Goal: Task Accomplishment & Management: Use online tool/utility

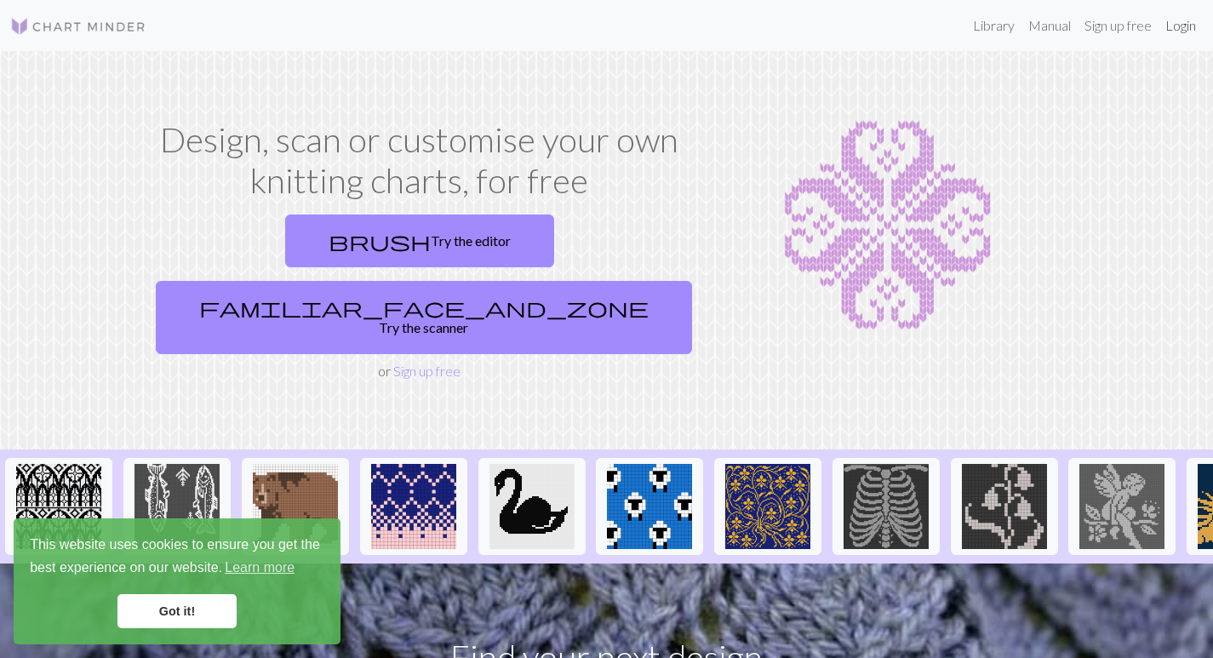
click at [1191, 23] on link "Login" at bounding box center [1181, 26] width 44 height 34
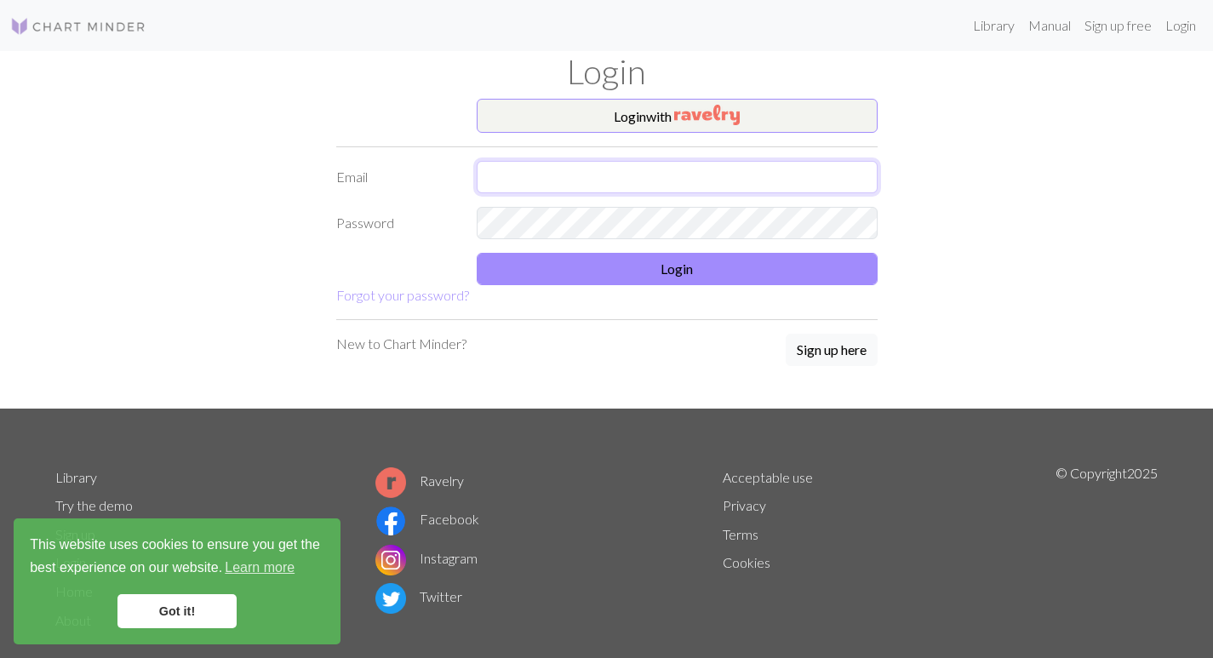
click at [521, 168] on input "text" at bounding box center [677, 177] width 401 height 32
type input "[EMAIL_ADDRESS][DOMAIN_NAME]"
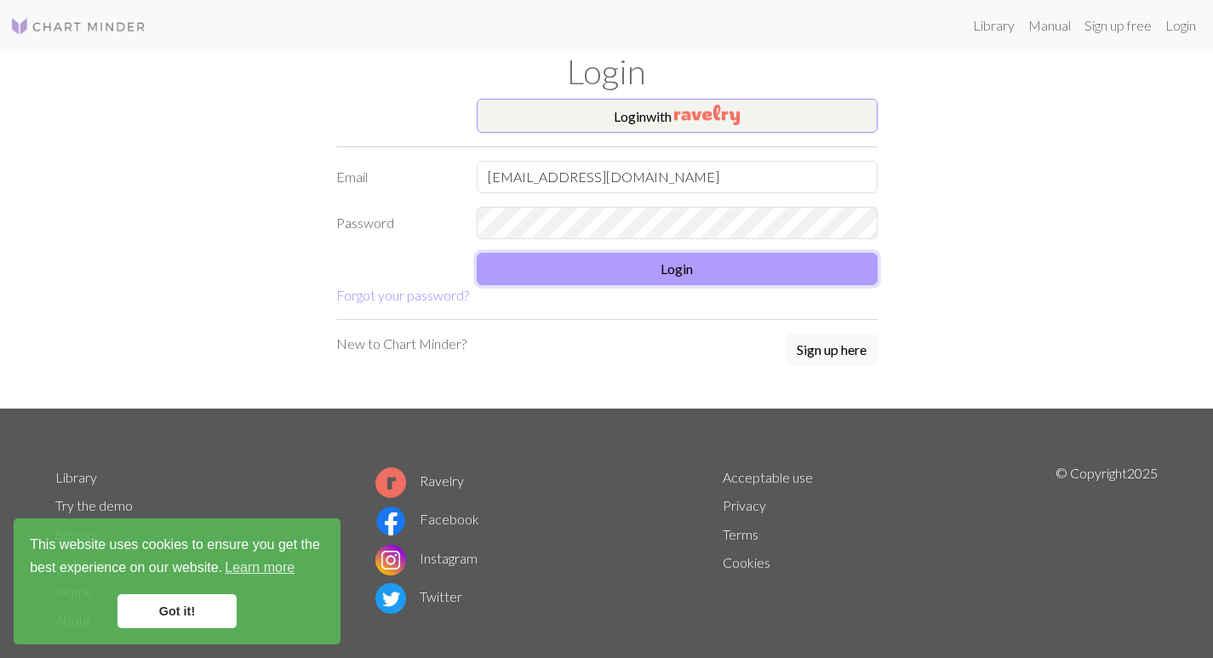
click at [683, 263] on button "Login" at bounding box center [677, 269] width 401 height 32
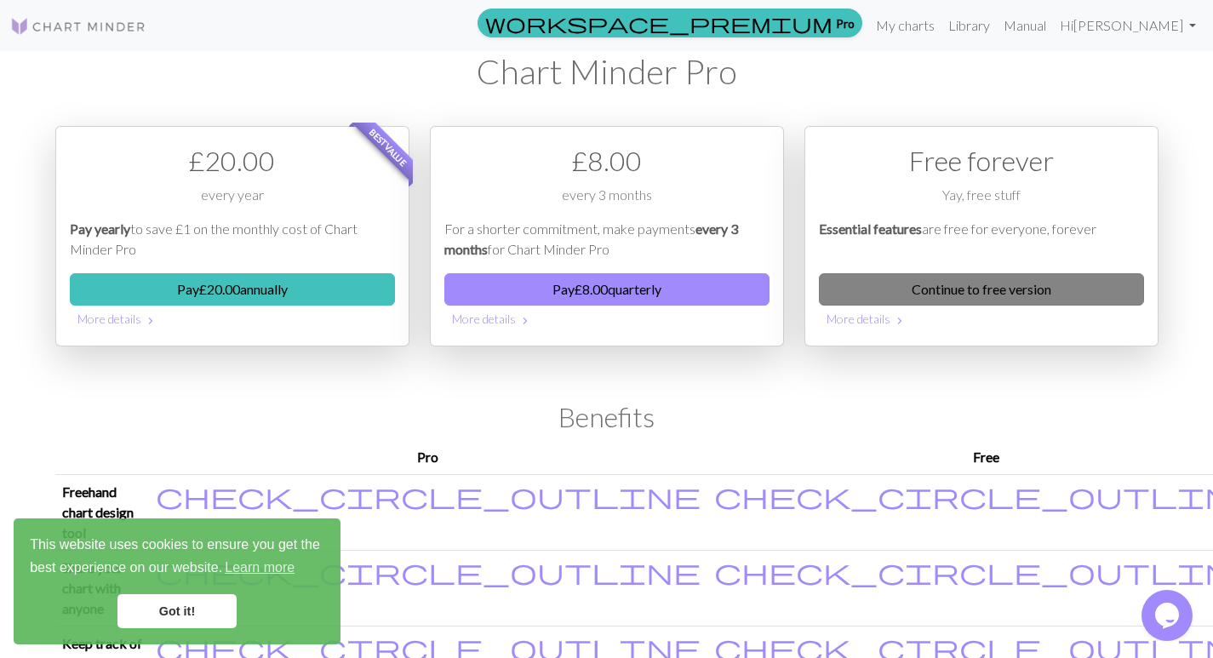
click at [1003, 285] on link "Continue to free version" at bounding box center [981, 289] width 325 height 32
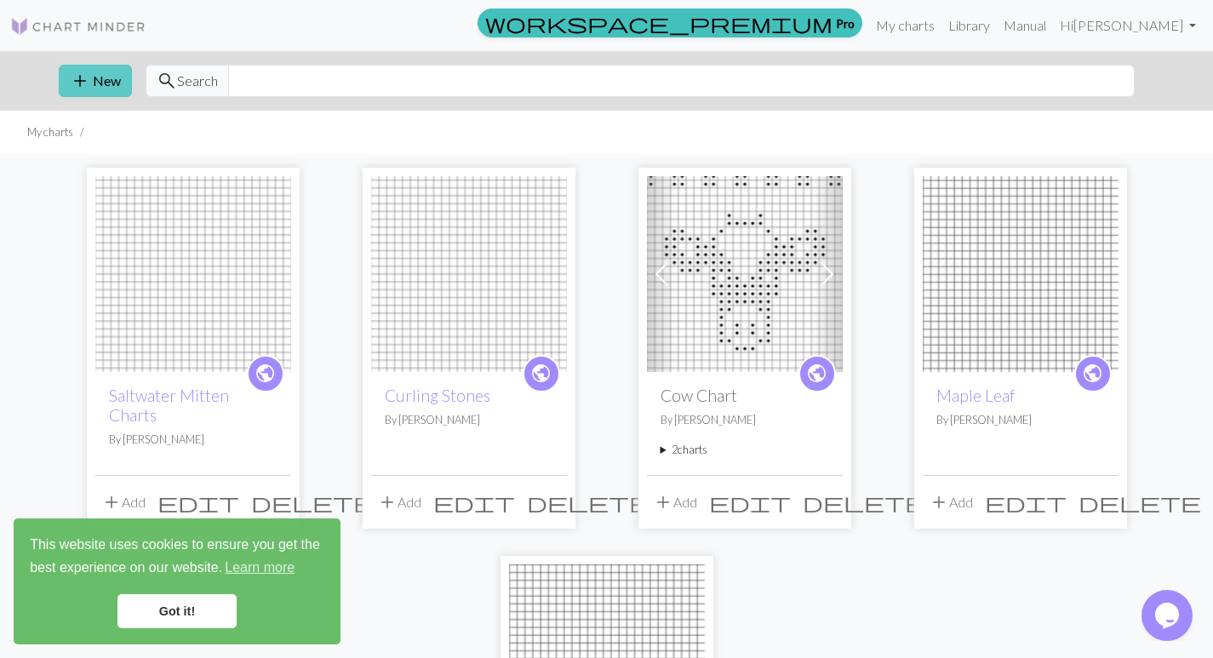
click at [107, 80] on button "add New" at bounding box center [95, 81] width 73 height 32
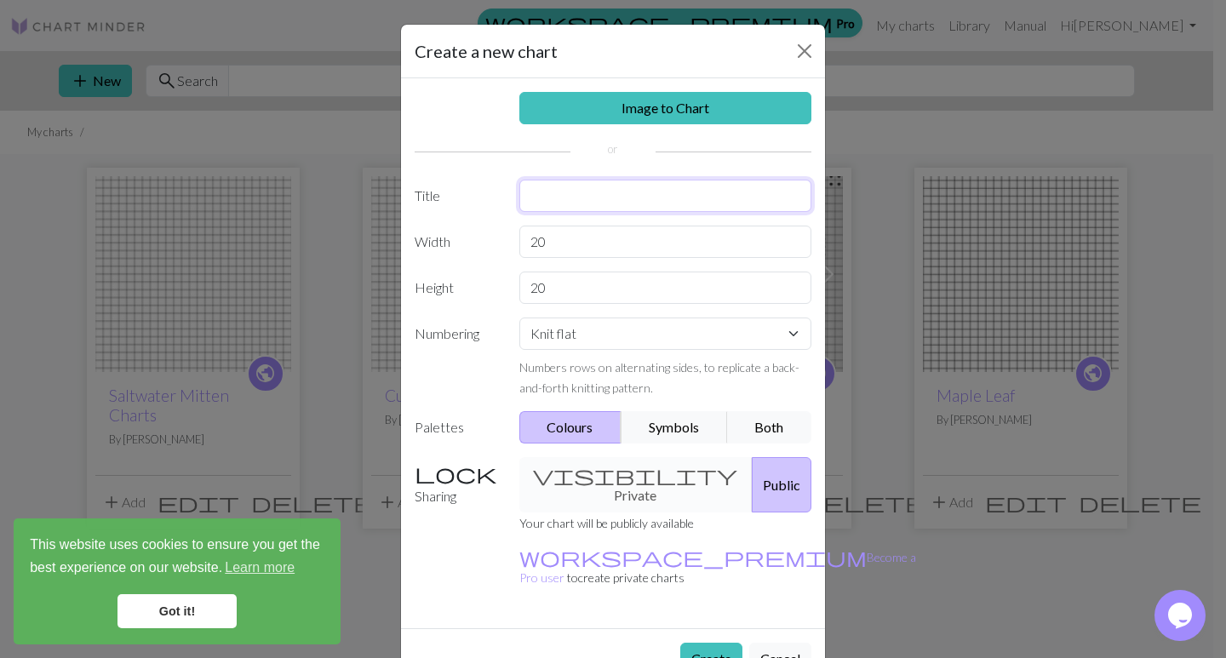
click at [674, 188] on input "text" at bounding box center [665, 196] width 293 height 32
type input "Curling Rock"
click at [540, 240] on input "20" at bounding box center [665, 242] width 293 height 32
type input "25"
click at [549, 288] on input "20" at bounding box center [665, 288] width 293 height 32
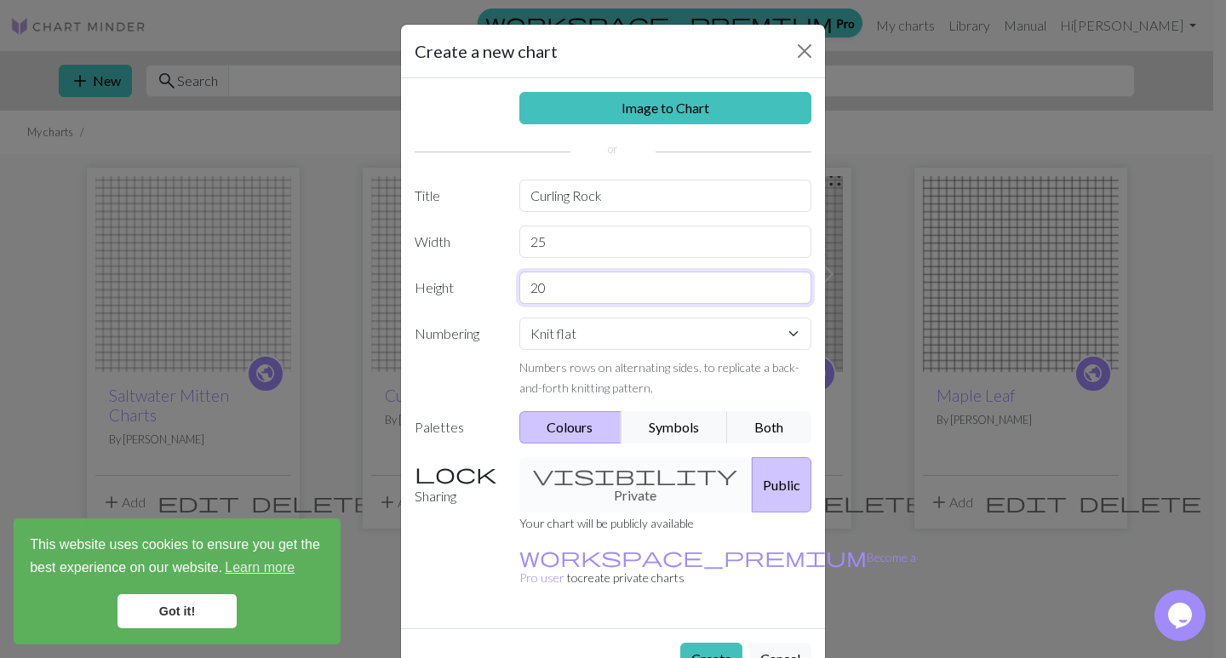
type input "0"
type input "38"
click at [666, 419] on button "Symbols" at bounding box center [674, 427] width 107 height 32
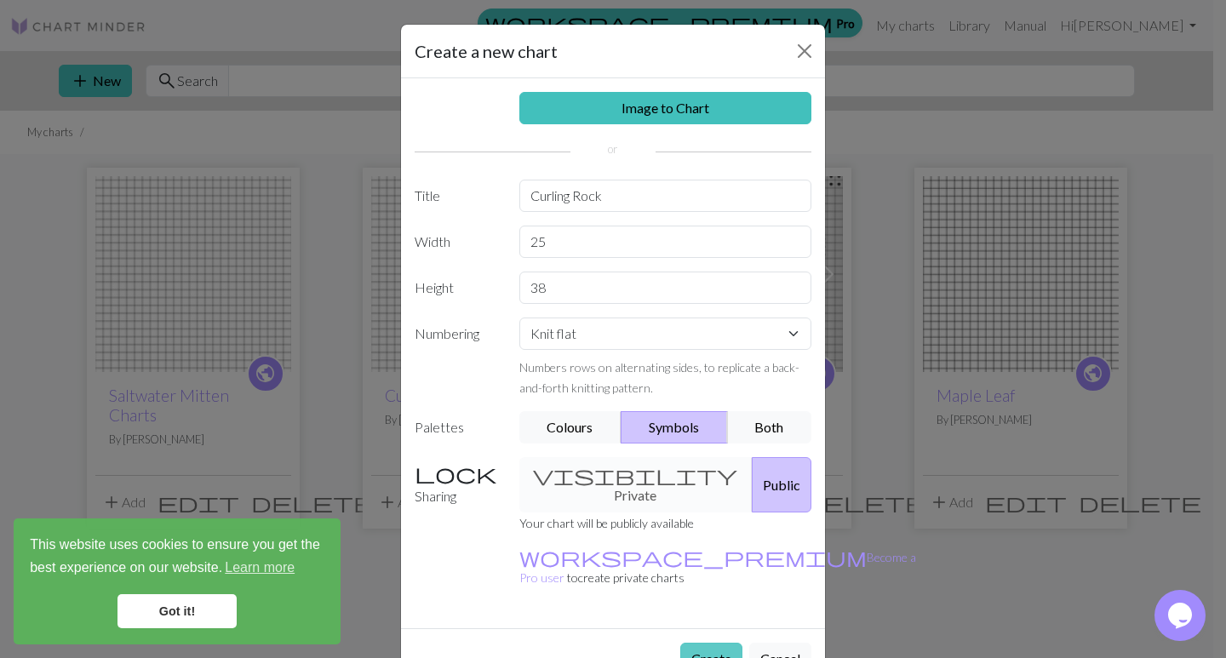
click at [704, 643] on button "Create" at bounding box center [711, 659] width 62 height 32
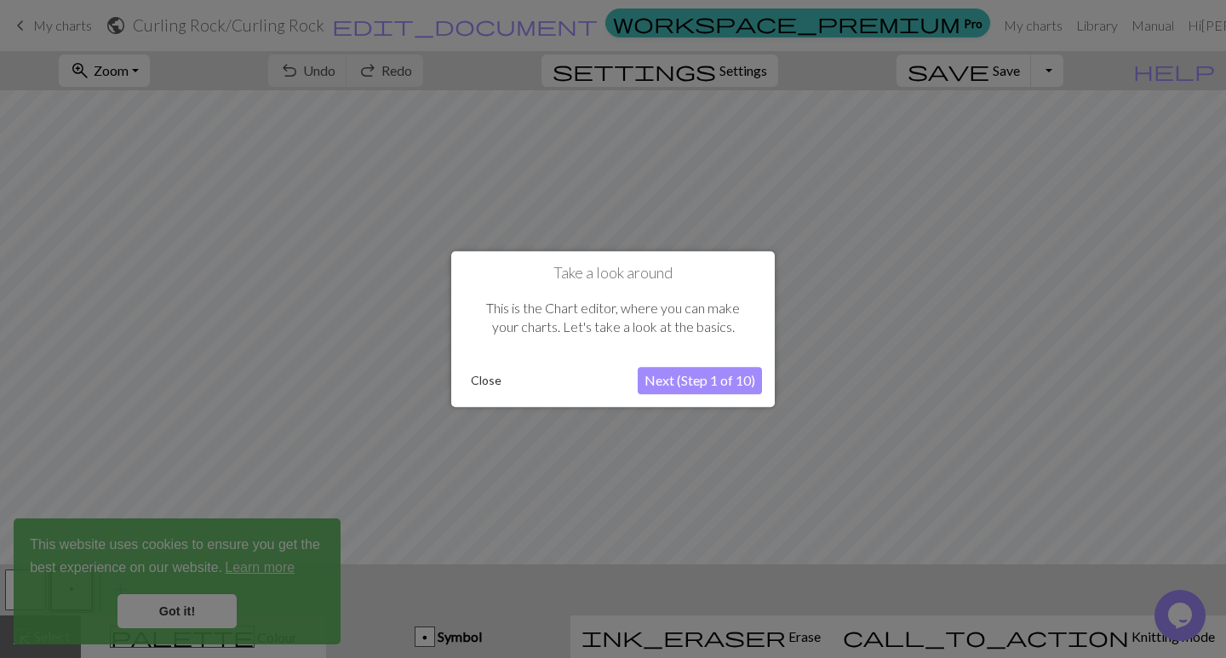
click at [478, 376] on button "Close" at bounding box center [486, 381] width 44 height 26
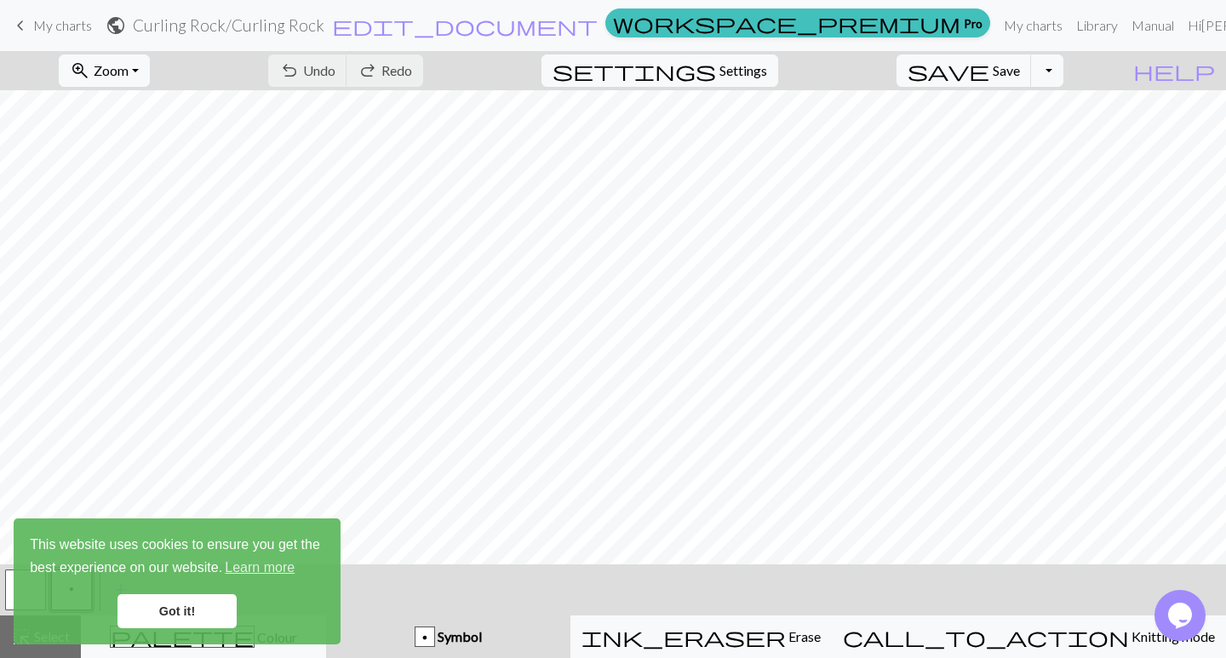
click at [195, 610] on link "Got it!" at bounding box center [177, 611] width 119 height 34
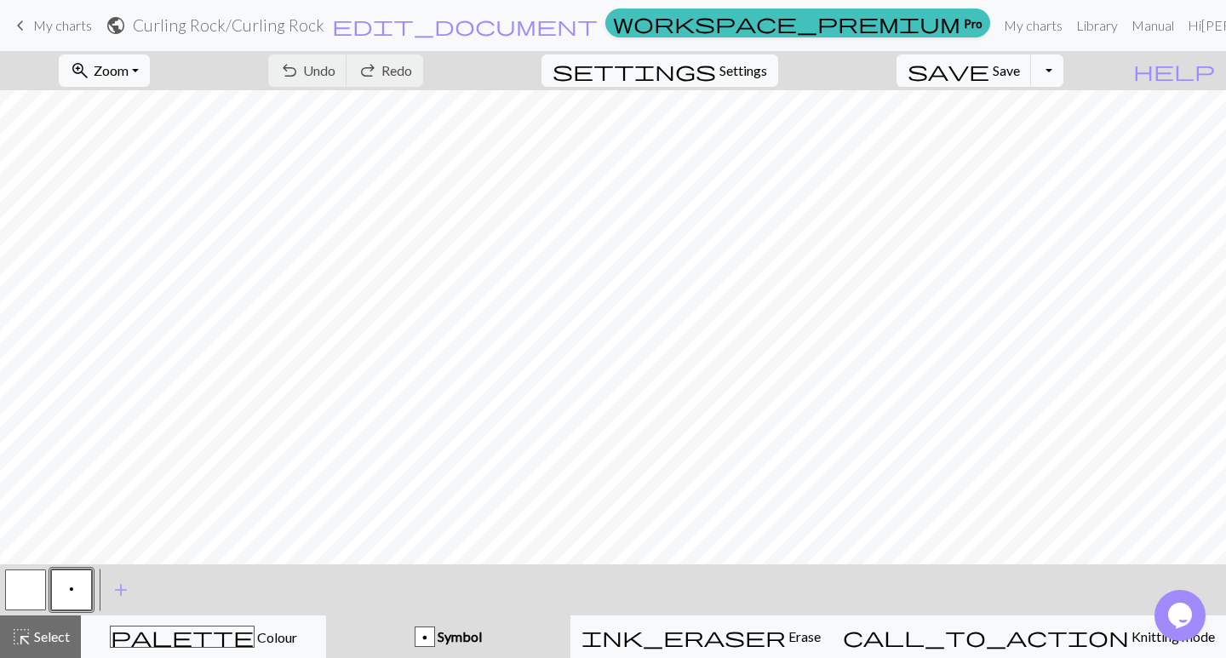
click at [72, 580] on button "p" at bounding box center [71, 590] width 41 height 41
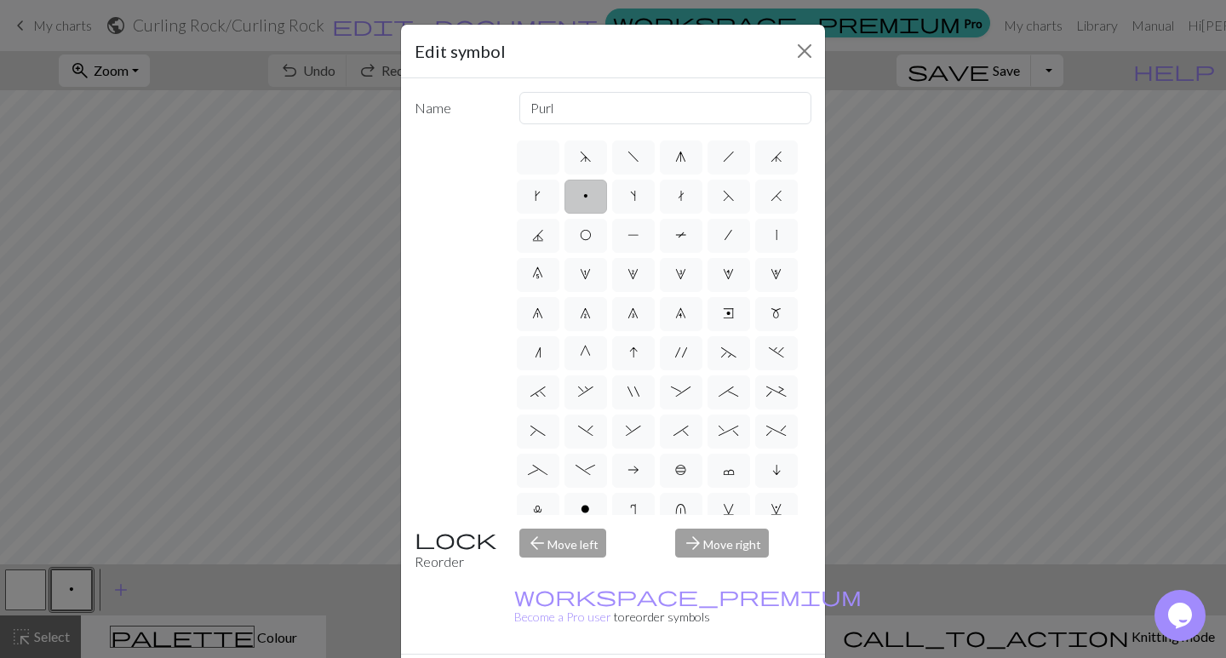
click at [727, 548] on div "arrow_forward Move right" at bounding box center [743, 550] width 157 height 43
click at [538, 548] on div "arrow_back Move left" at bounding box center [587, 550] width 157 height 43
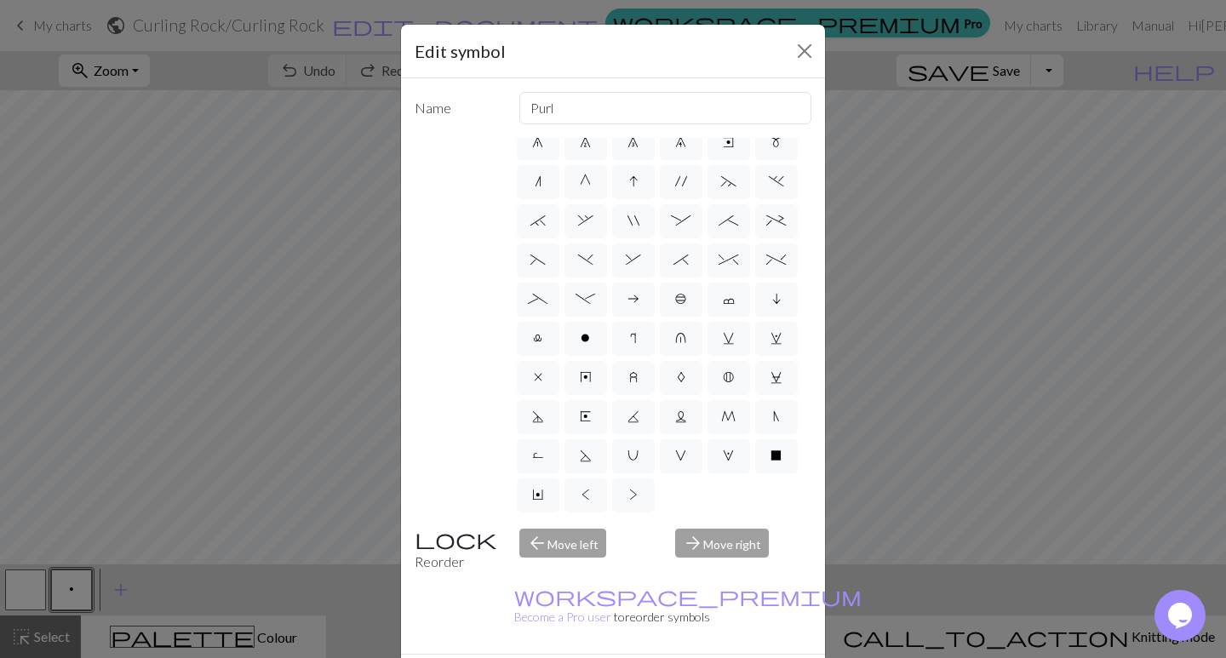
scroll to position [197, 0]
click at [565, 356] on label "o" at bounding box center [586, 339] width 43 height 34
click at [581, 499] on input "o" at bounding box center [586, 504] width 11 height 11
radio input "true"
type input "purl"
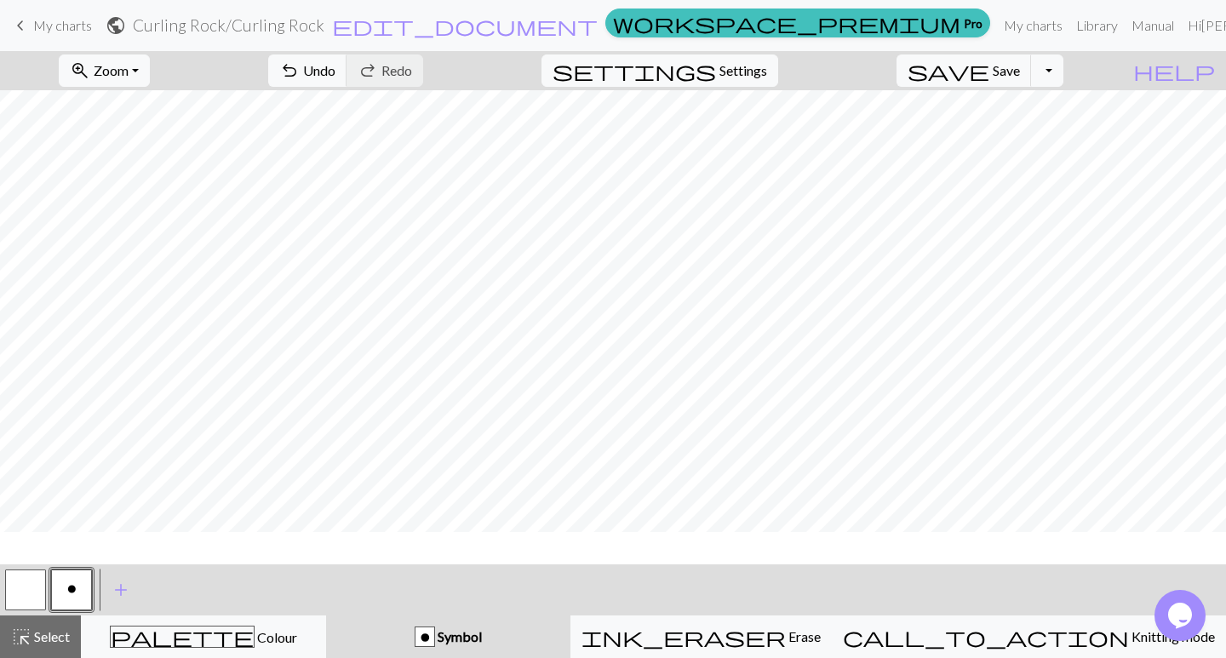
scroll to position [0, 0]
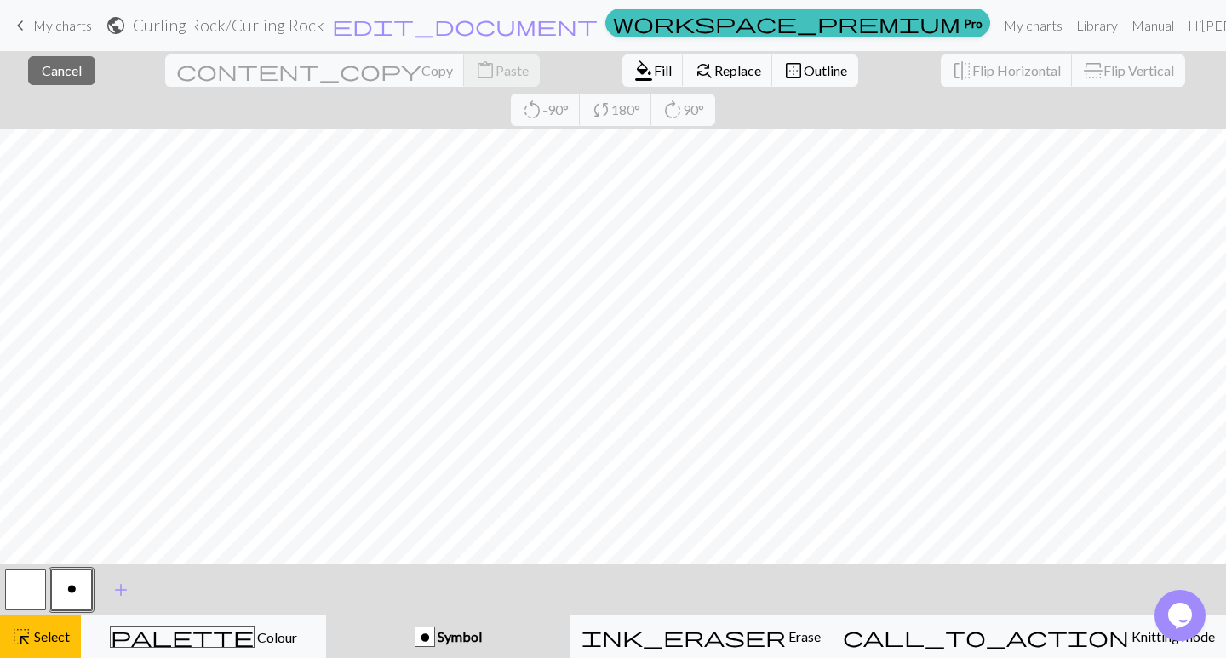
click at [434, 633] on div "o" at bounding box center [425, 638] width 19 height 20
click at [434, 629] on div "o" at bounding box center [425, 638] width 19 height 20
click at [20, 22] on span "keyboard_arrow_left" at bounding box center [20, 26] width 20 height 24
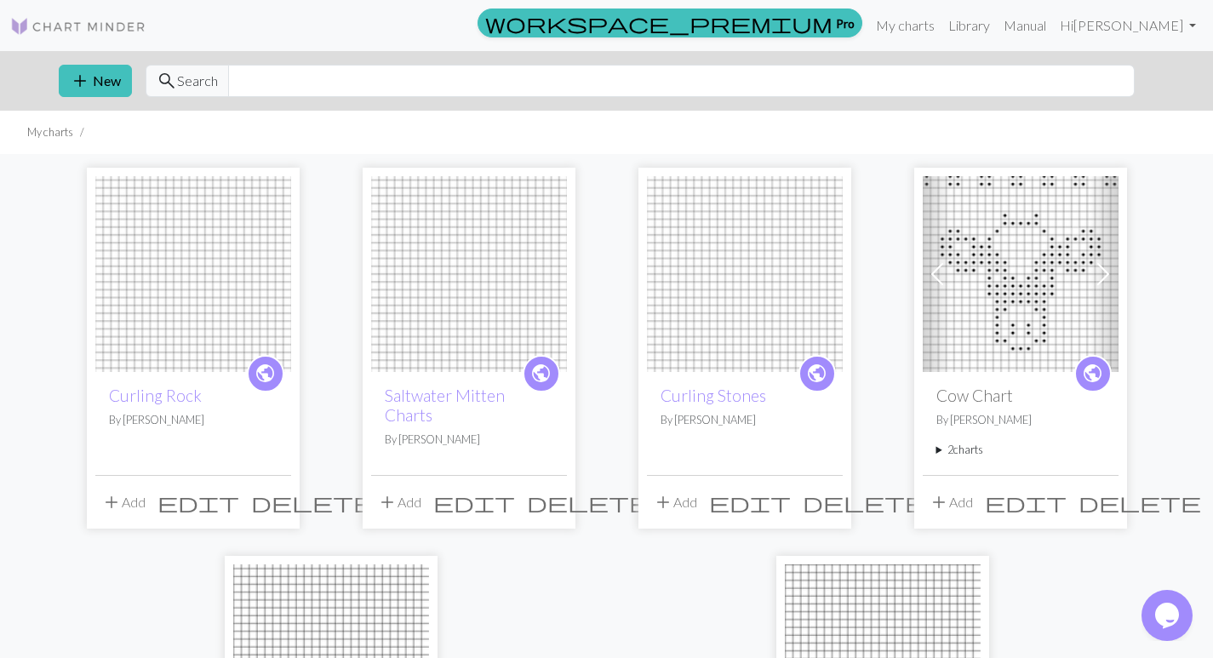
click at [198, 344] on img at bounding box center [193, 274] width 196 height 196
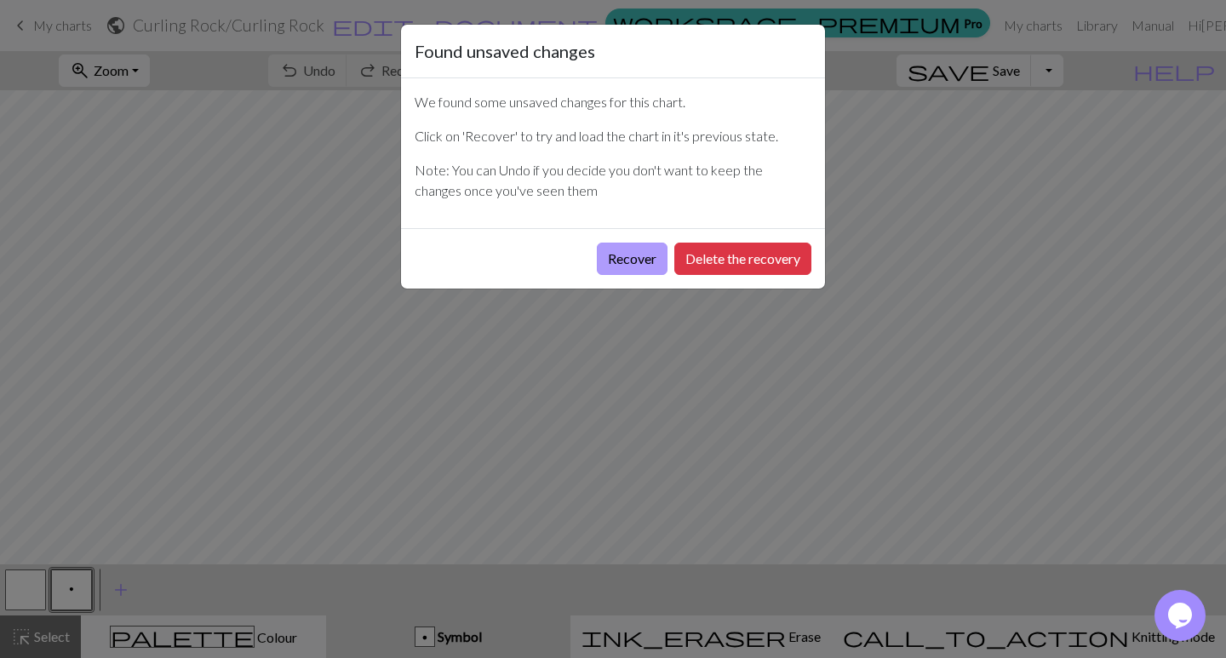
click at [615, 252] on button "Recover" at bounding box center [632, 259] width 71 height 32
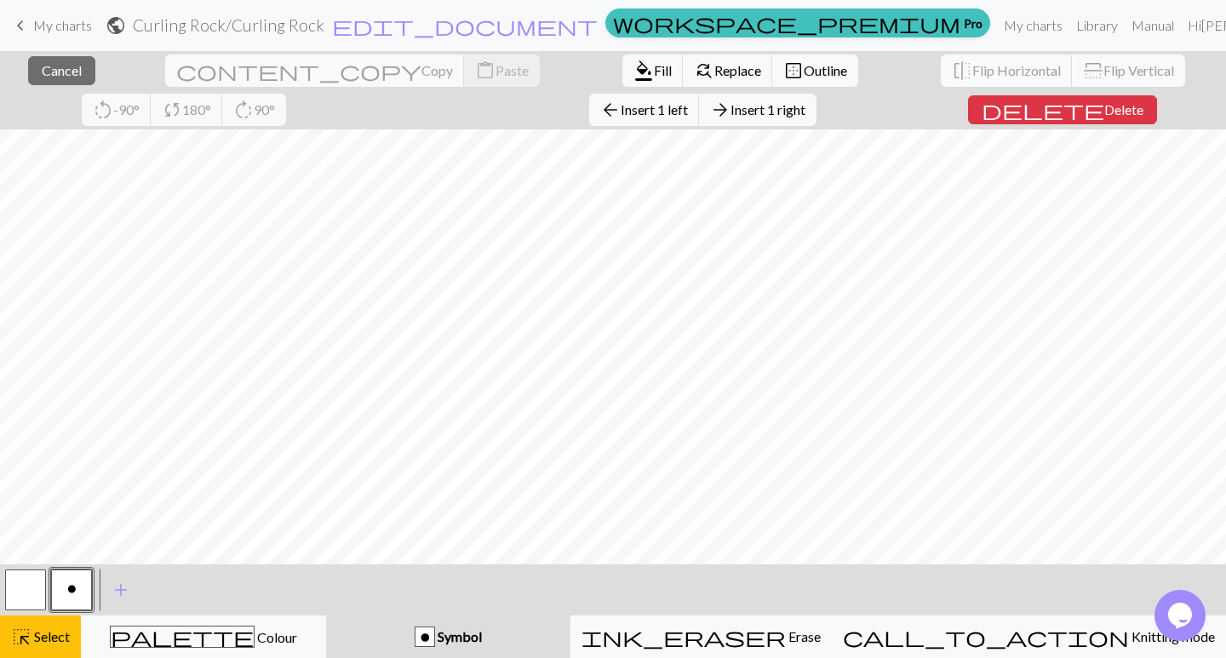
click at [25, 25] on span "keyboard_arrow_left" at bounding box center [20, 26] width 20 height 24
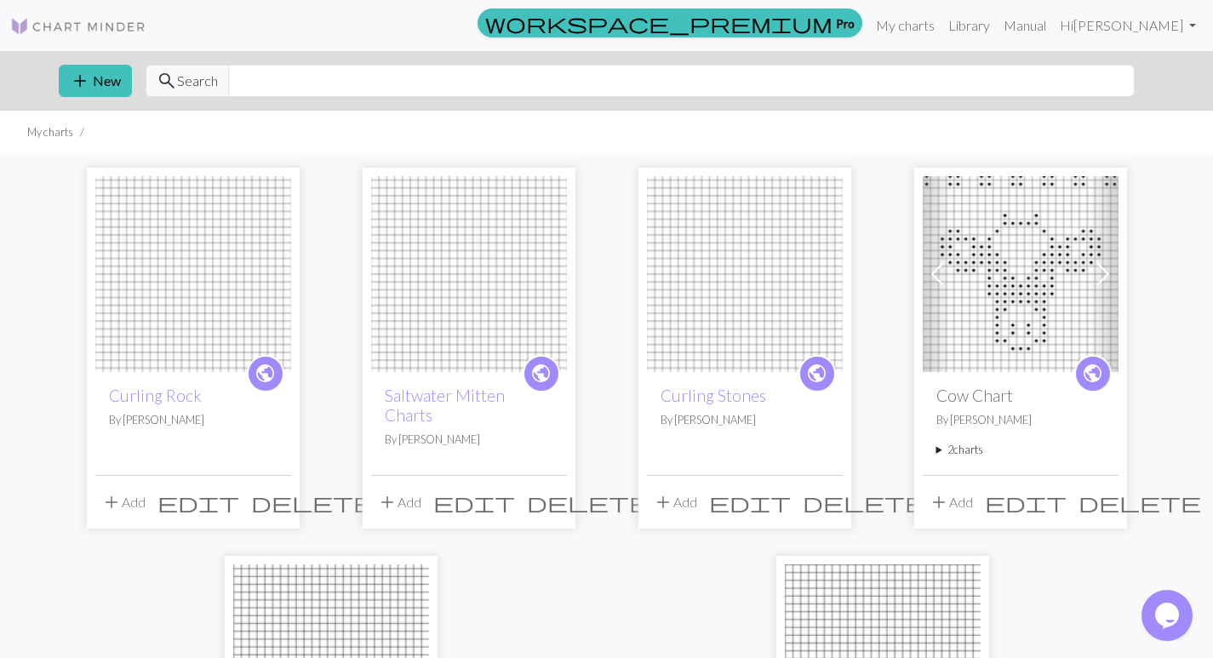
click at [239, 314] on img at bounding box center [193, 274] width 196 height 196
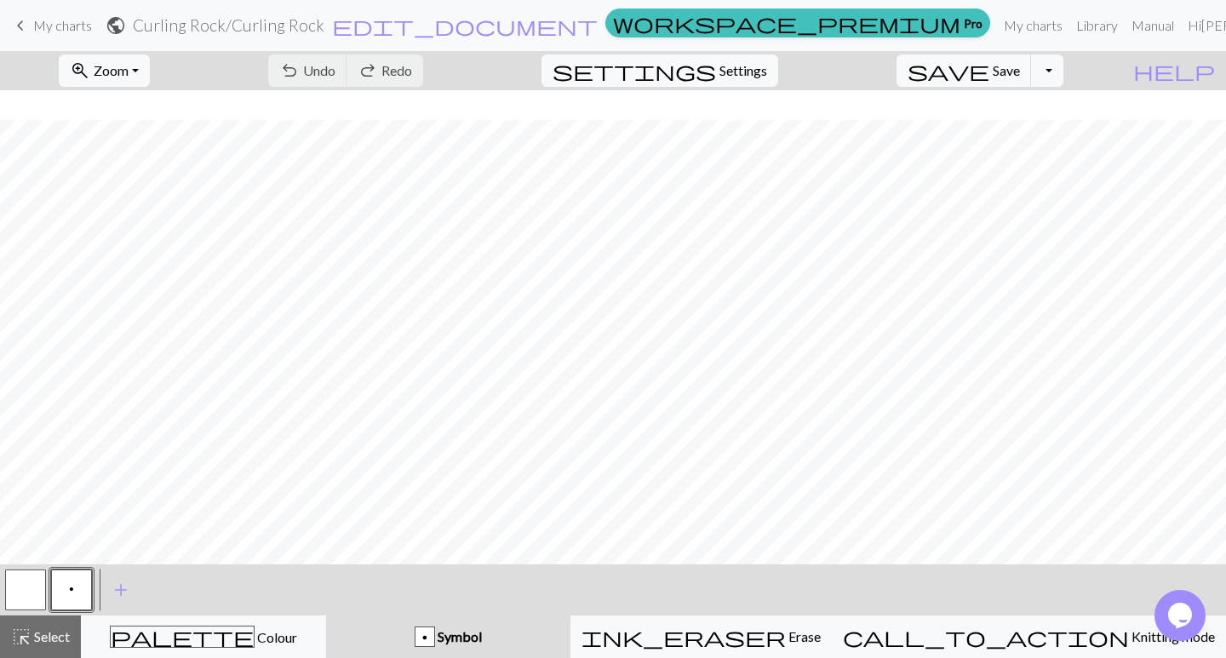
scroll to position [235, 0]
click at [22, 16] on span "keyboard_arrow_left" at bounding box center [20, 26] width 20 height 24
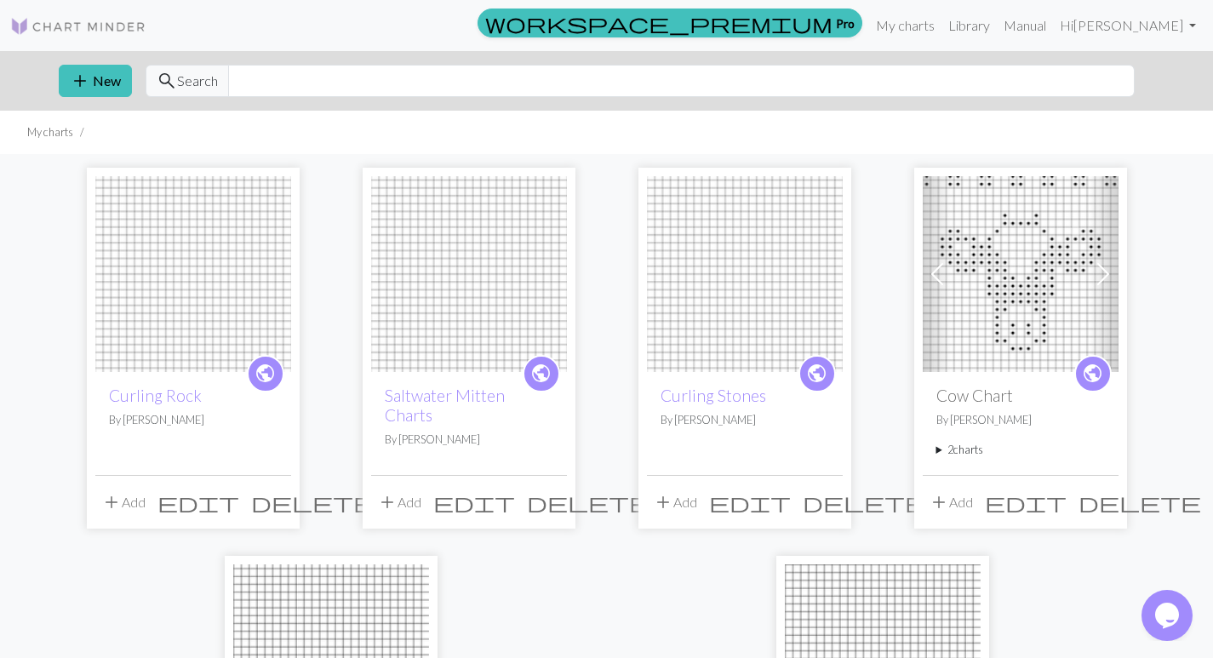
click at [771, 266] on img at bounding box center [745, 274] width 196 height 196
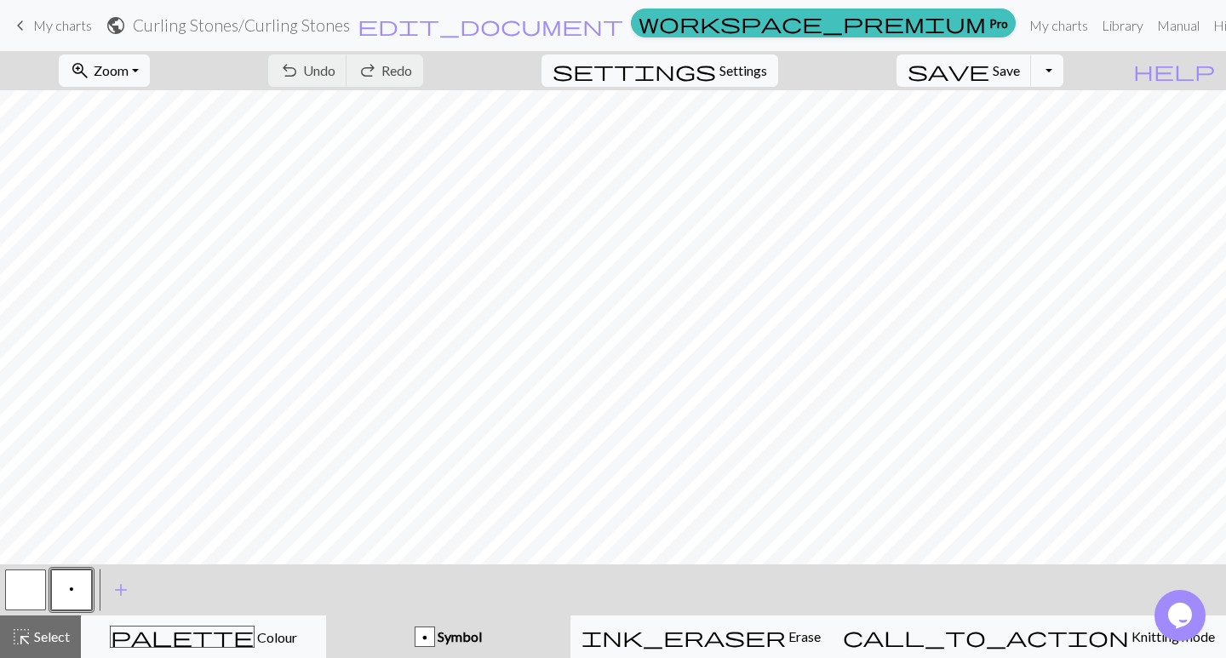
click at [20, 20] on span "keyboard_arrow_left" at bounding box center [20, 26] width 20 height 24
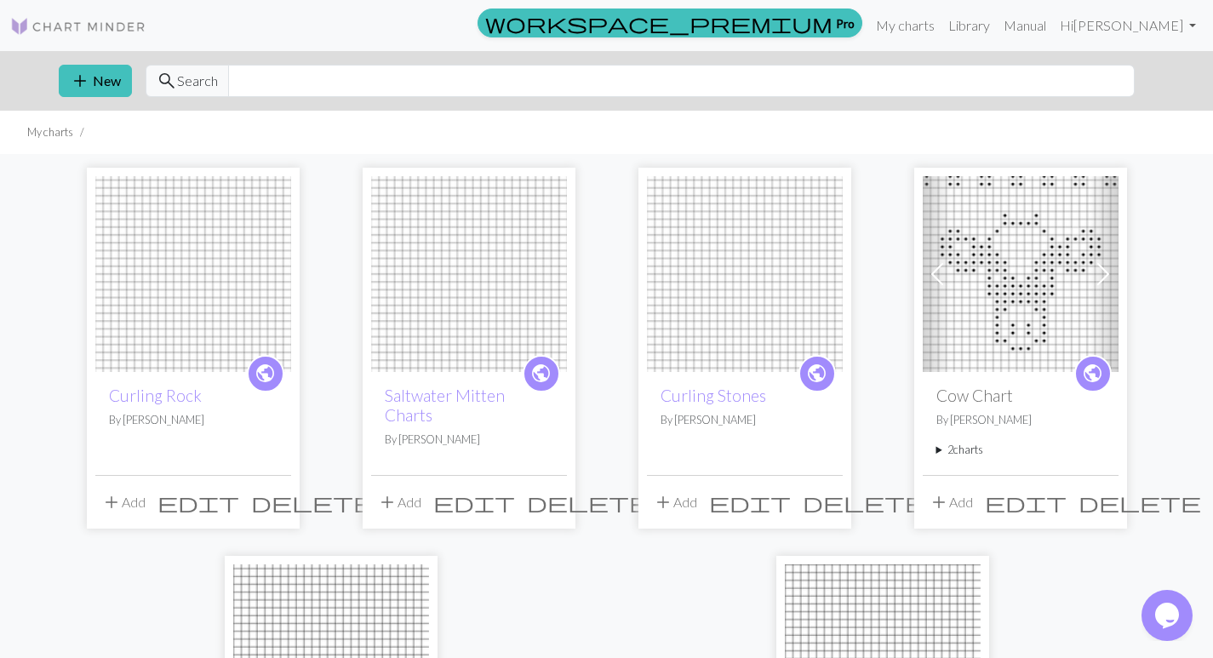
click at [221, 219] on img at bounding box center [193, 274] width 196 height 196
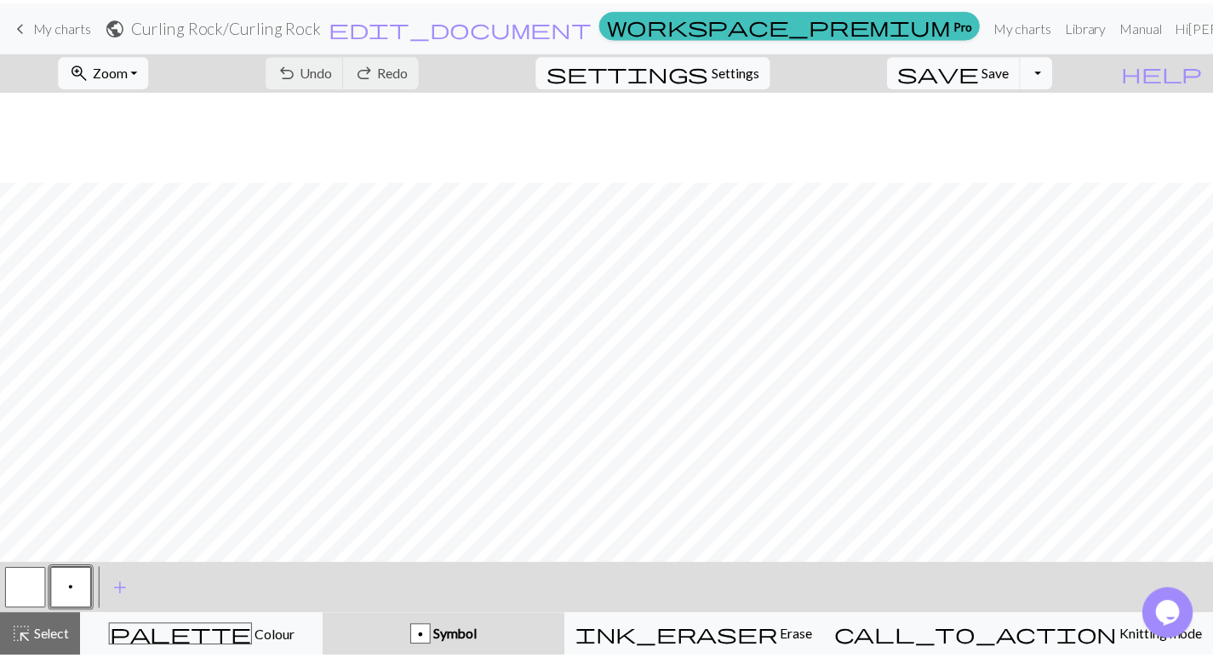
scroll to position [262, 0]
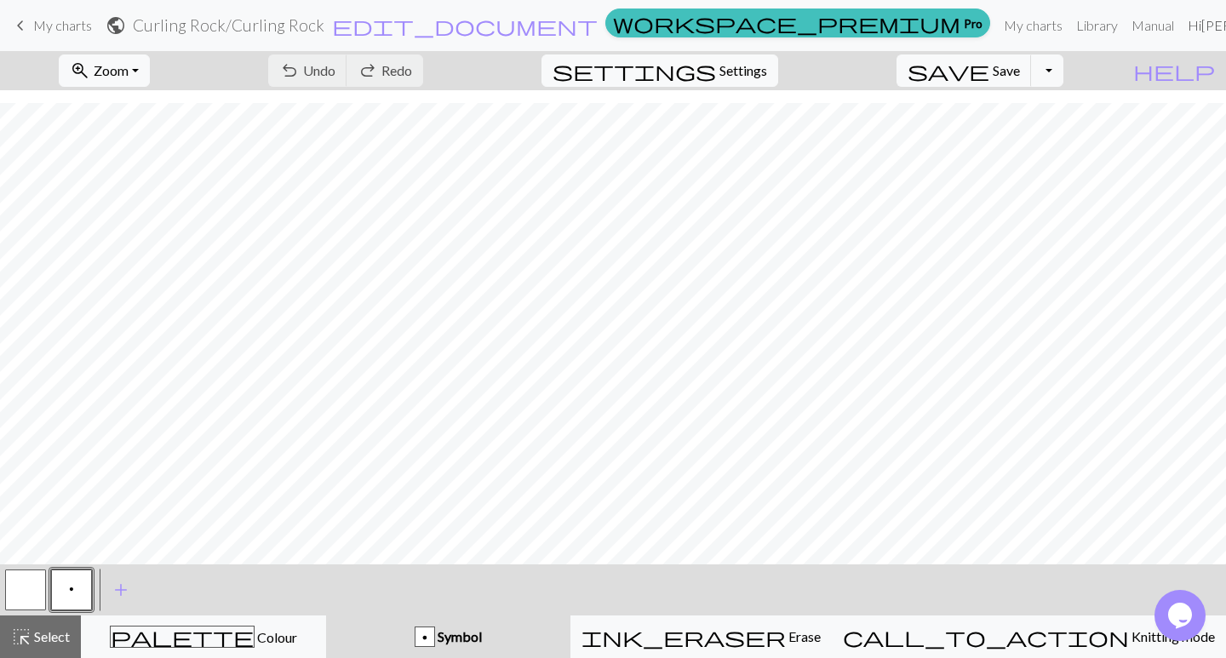
click at [1207, 124] on link "Logout" at bounding box center [1234, 128] width 54 height 34
